Goal: Task Accomplishment & Management: Use online tool/utility

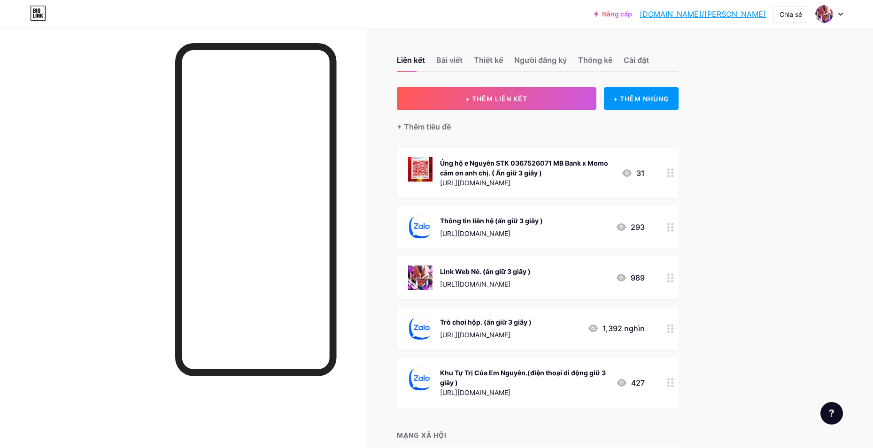
click at [675, 284] on div at bounding box center [670, 277] width 16 height 43
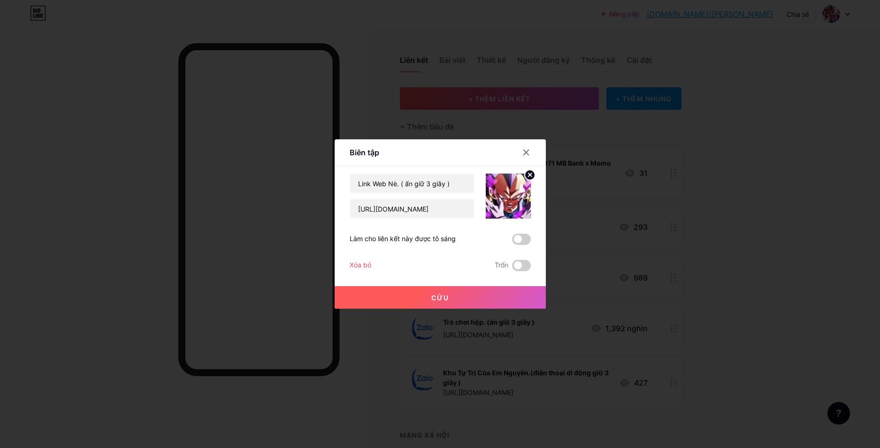
click at [411, 219] on div "Link Web Nè. ( ấn giữ 3 giây ) https://huyenthoainro.com/ Làm cho liên kết này …" at bounding box center [440, 223] width 181 height 98
click at [409, 211] on input "https://huyenthoainro.com/" at bounding box center [412, 209] width 124 height 19
type input "[URL][DOMAIN_NAME]"
click at [413, 299] on button "Cứu" at bounding box center [440, 297] width 211 height 23
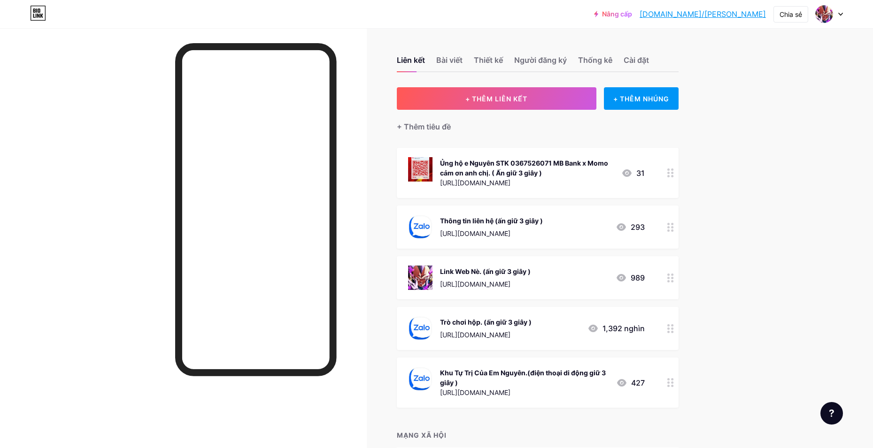
click at [662, 329] on div "Trò chơi hộp. (ấn giữ 3 giây ) https://zalo.me/g/eaybix499 1,392 nghìn" at bounding box center [538, 328] width 282 height 43
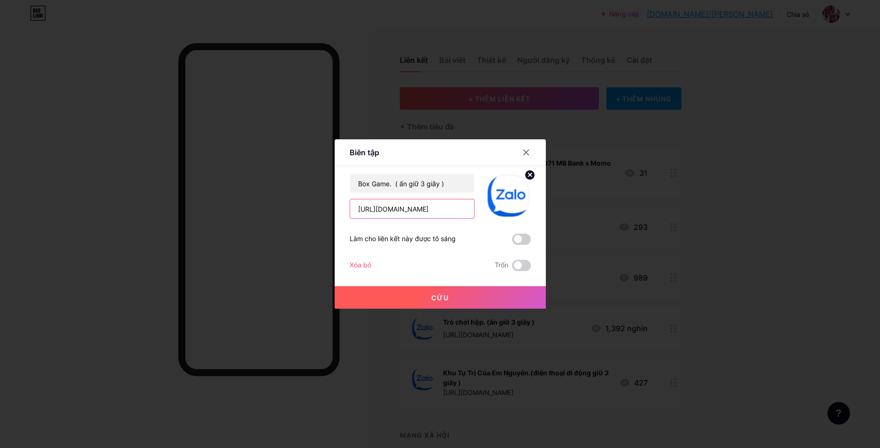
click at [442, 215] on input "https://zalo.me/g/eaybix499" at bounding box center [412, 209] width 124 height 19
paste input "mnogbu143"
type input "[URL][DOMAIN_NAME]"
click at [415, 300] on button "Cứu" at bounding box center [440, 297] width 211 height 23
